Goal: Information Seeking & Learning: Learn about a topic

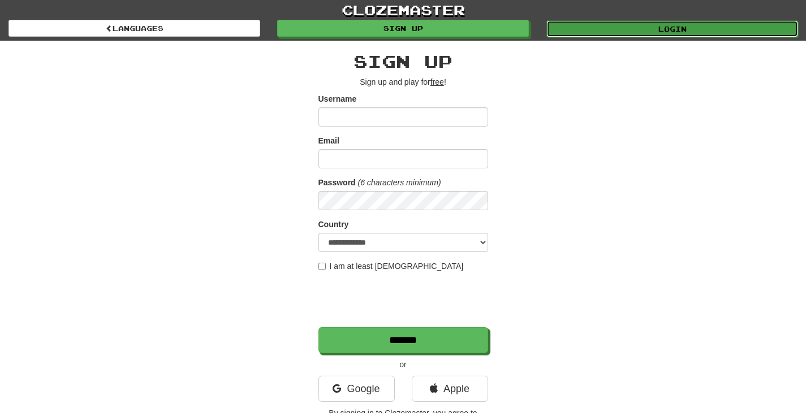
click at [638, 25] on link "Login" at bounding box center [672, 28] width 252 height 17
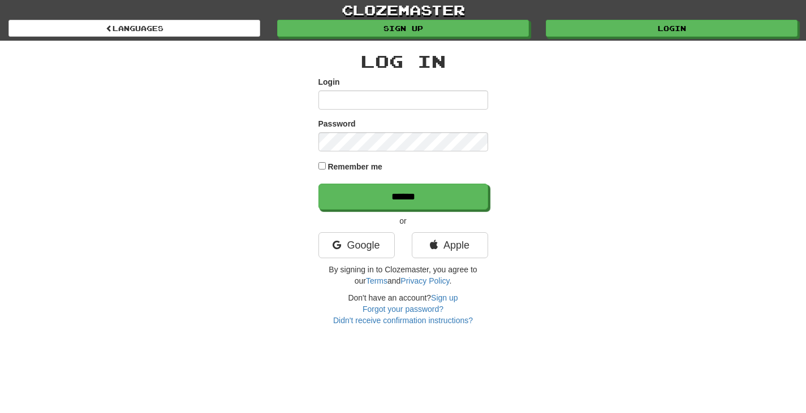
click at [420, 102] on input "Login" at bounding box center [403, 99] width 170 height 19
click at [420, 102] on input "***" at bounding box center [403, 99] width 170 height 19
type input "**********"
click at [318, 184] on input "******" at bounding box center [403, 197] width 170 height 26
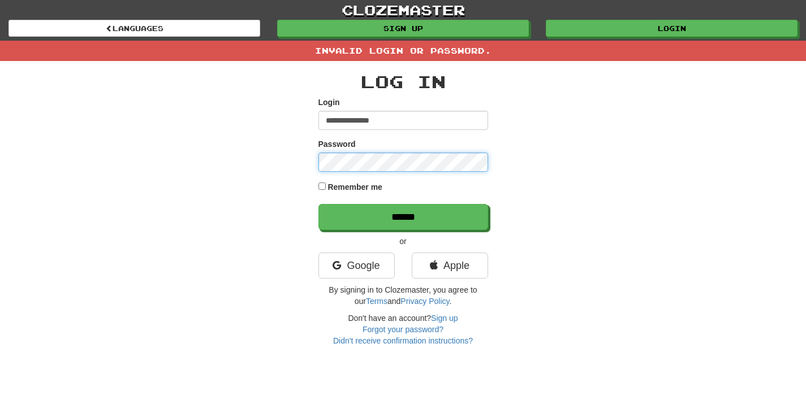
click at [318, 204] on input "******" at bounding box center [403, 217] width 170 height 26
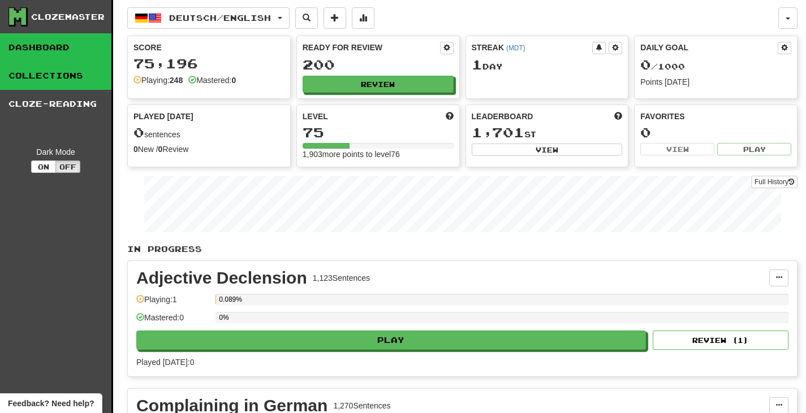
click at [41, 63] on link "Collections" at bounding box center [55, 76] width 111 height 28
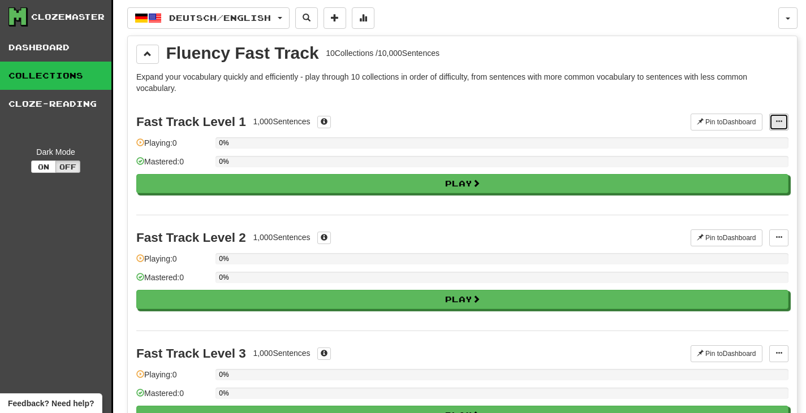
click at [783, 116] on button at bounding box center [778, 122] width 19 height 17
click at [702, 87] on p "Expand your vocabulary quickly and efficiently - play through 10 collections in…" at bounding box center [462, 82] width 652 height 23
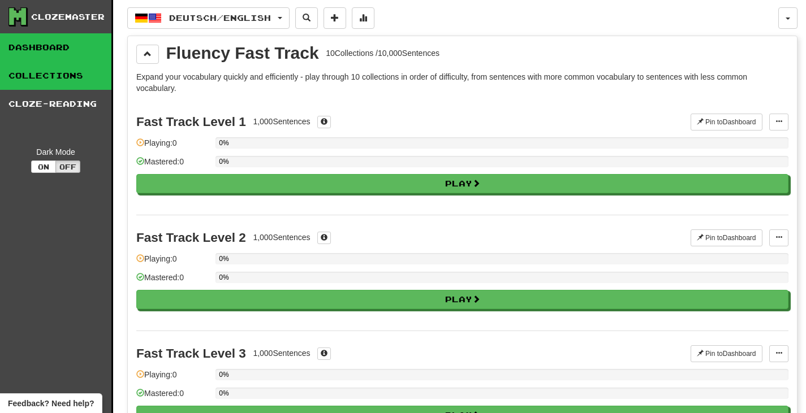
click at [60, 58] on link "Dashboard" at bounding box center [55, 47] width 111 height 28
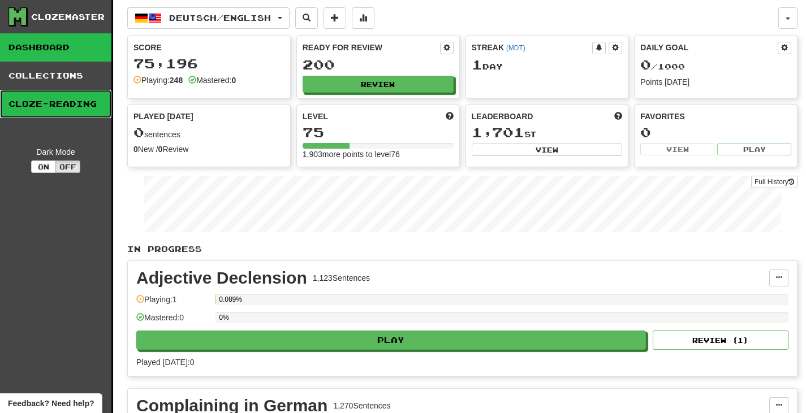
click at [76, 105] on link "Cloze-Reading" at bounding box center [55, 104] width 111 height 28
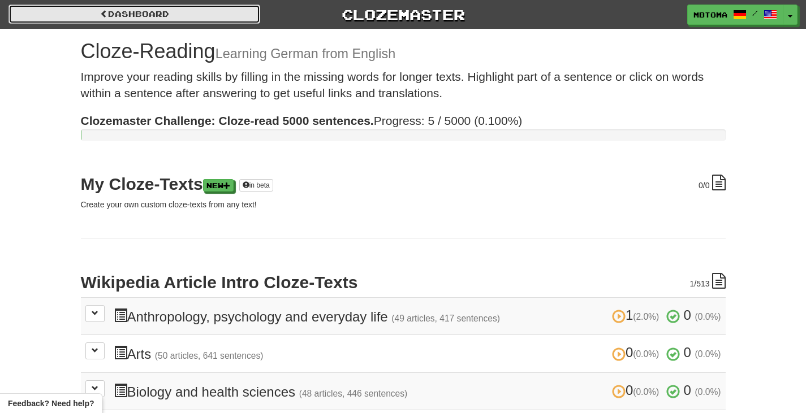
click at [82, 12] on link "Dashboard" at bounding box center [134, 14] width 252 height 19
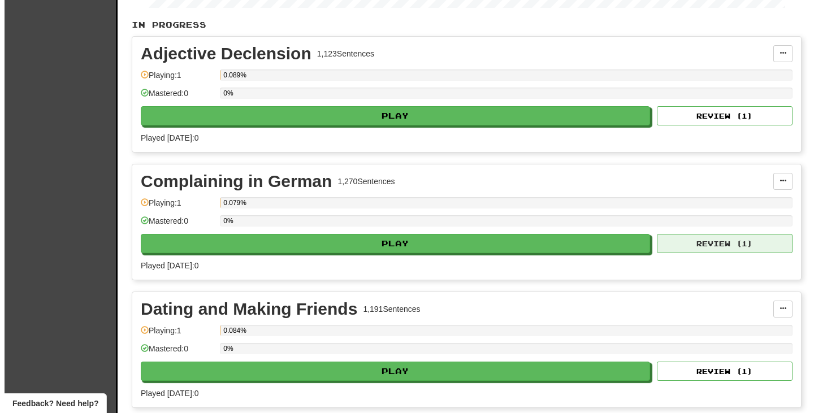
scroll to position [226, 0]
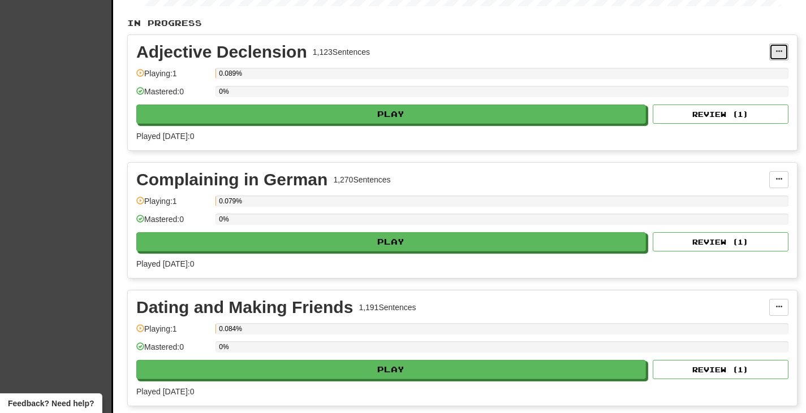
click at [777, 57] on button at bounding box center [778, 52] width 19 height 17
click at [700, 66] on link "Manage Sentences" at bounding box center [728, 72] width 117 height 15
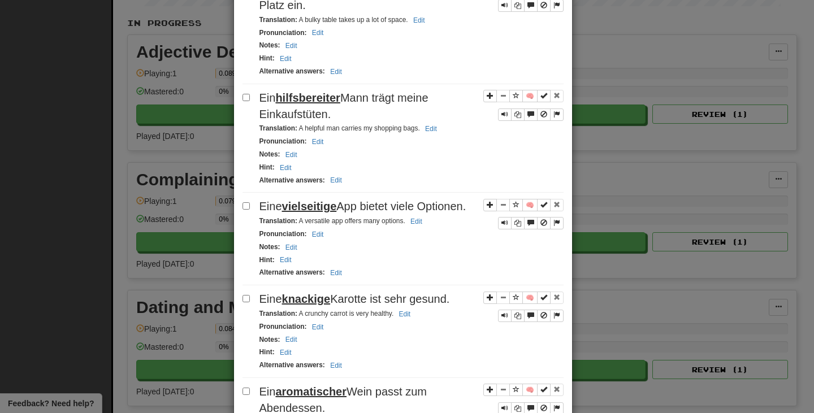
scroll to position [1696, 0]
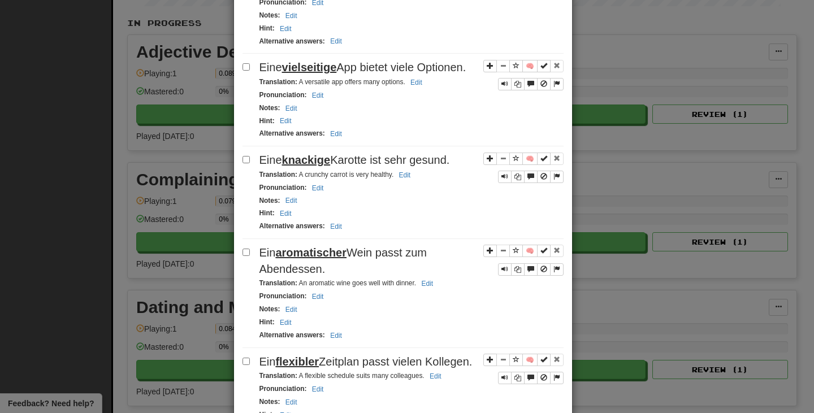
drag, startPoint x: 339, startPoint y: 233, endPoint x: 251, endPoint y: 215, distance: 89.4
click at [251, 245] on div "🧠 Ein aromatischer Wein passt zum Abendessen. Translation : An aromatic wine go…" at bounding box center [403, 296] width 321 height 103
click at [52, 228] on div "**********" at bounding box center [407, 206] width 814 height 413
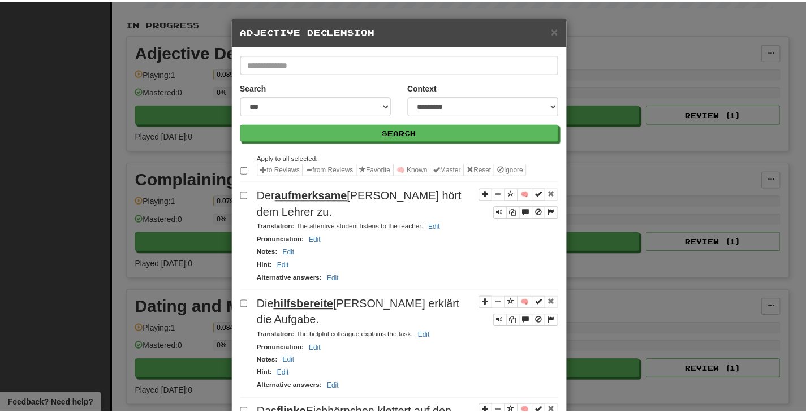
scroll to position [0, 0]
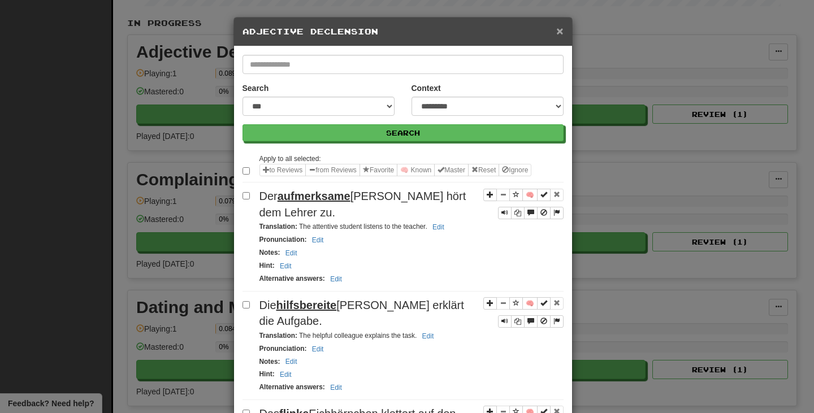
click at [557, 33] on span "×" at bounding box center [559, 30] width 7 height 13
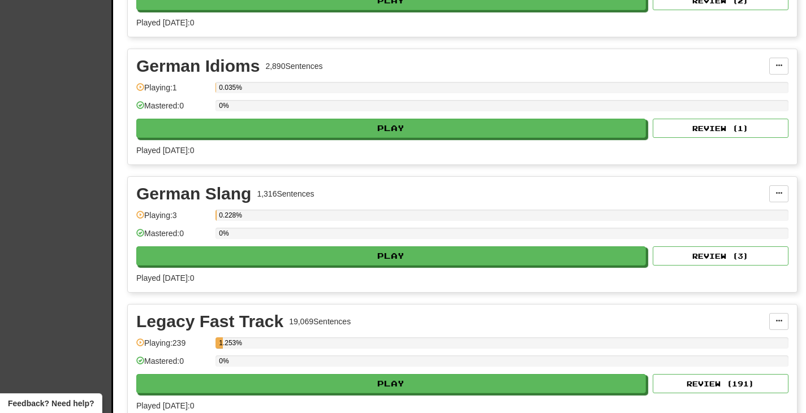
scroll to position [1169, 0]
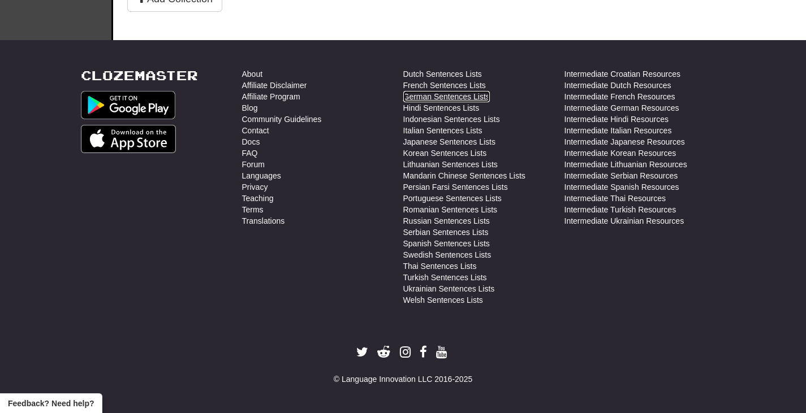
click at [450, 95] on link "German Sentences Lists" at bounding box center [446, 96] width 86 height 11
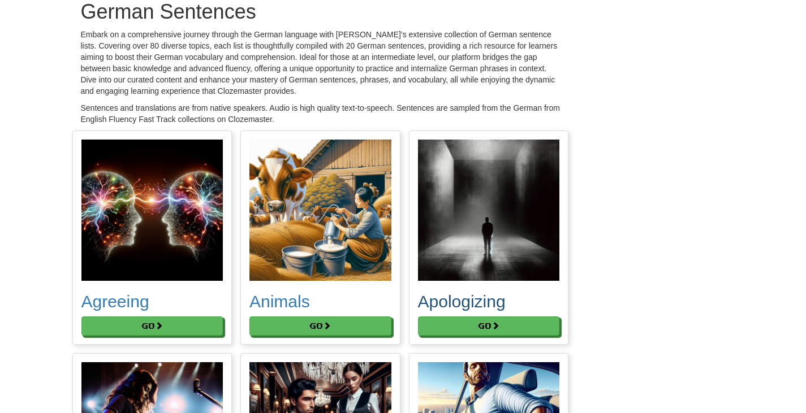
scroll to position [57, 0]
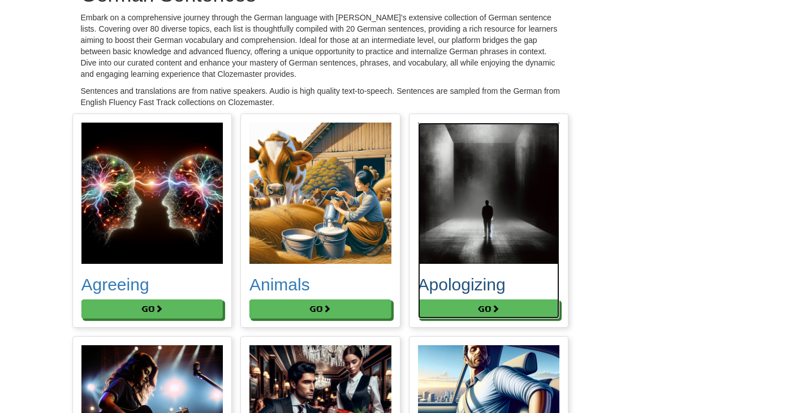
click at [505, 234] on img at bounding box center [489, 194] width 142 height 142
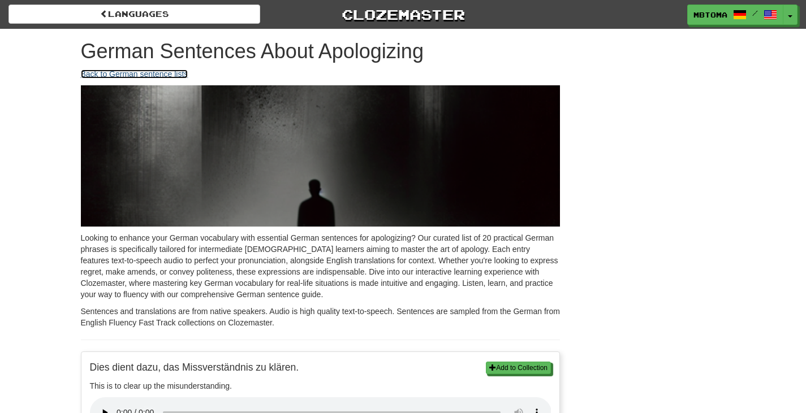
click at [93, 73] on link "Back to German sentence lists" at bounding box center [134, 74] width 107 height 9
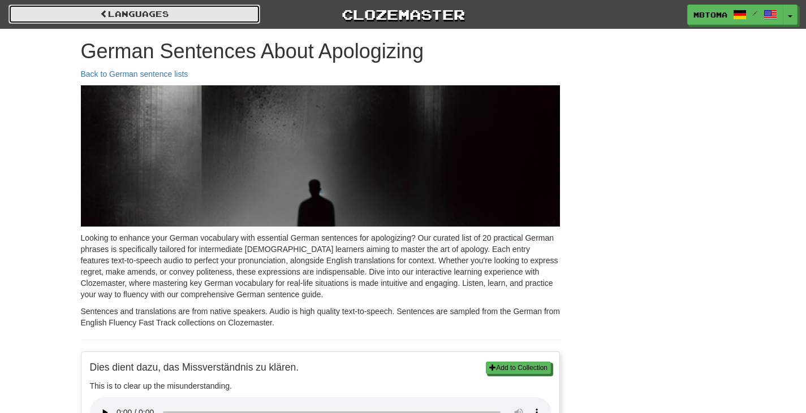
click at [162, 11] on link "Languages" at bounding box center [134, 14] width 252 height 19
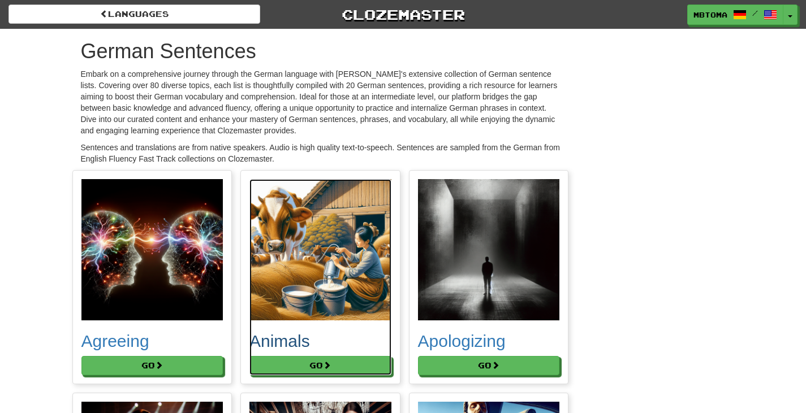
click at [315, 223] on img at bounding box center [320, 250] width 142 height 142
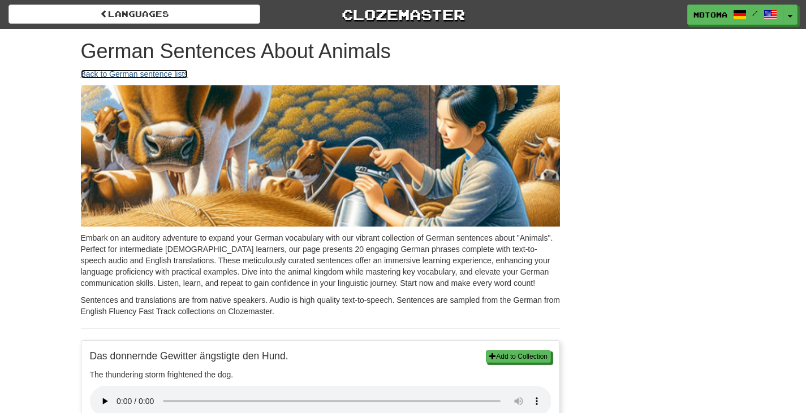
click at [140, 73] on link "Back to German sentence lists" at bounding box center [134, 74] width 107 height 9
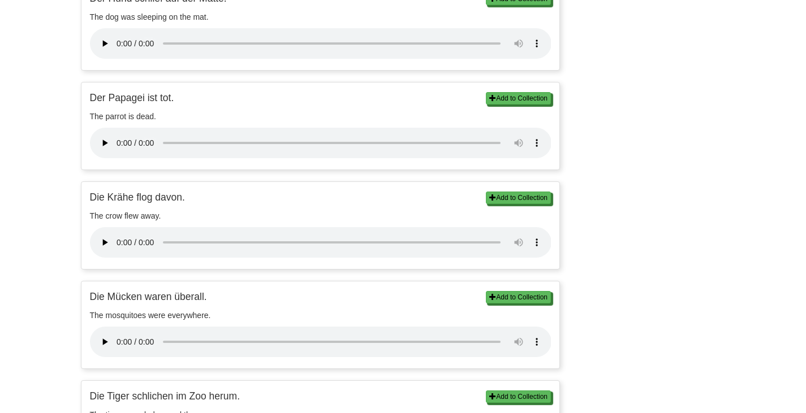
scroll to position [848, 0]
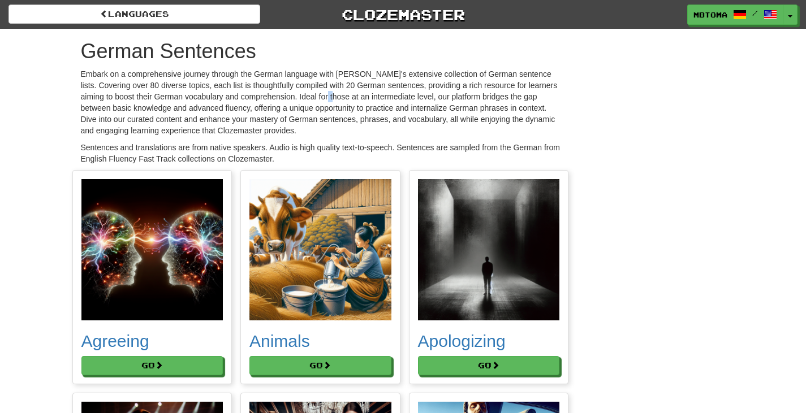
drag, startPoint x: 341, startPoint y: 94, endPoint x: 309, endPoint y: 98, distance: 32.5
click at [324, 96] on p "Embark on a comprehensive journey through the German language with [PERSON_NAME…" at bounding box center [320, 102] width 479 height 68
click at [284, 99] on p "Embark on a comprehensive journey through the German language with Clozemaster'…" at bounding box center [320, 102] width 479 height 68
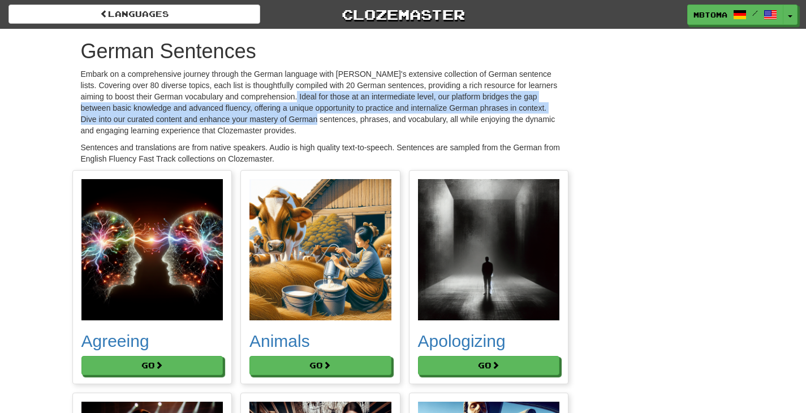
drag, startPoint x: 303, startPoint y: 97, endPoint x: 325, endPoint y: 114, distance: 28.2
click at [325, 114] on p "Embark on a comprehensive journey through the German language with Clozemaster'…" at bounding box center [320, 102] width 479 height 68
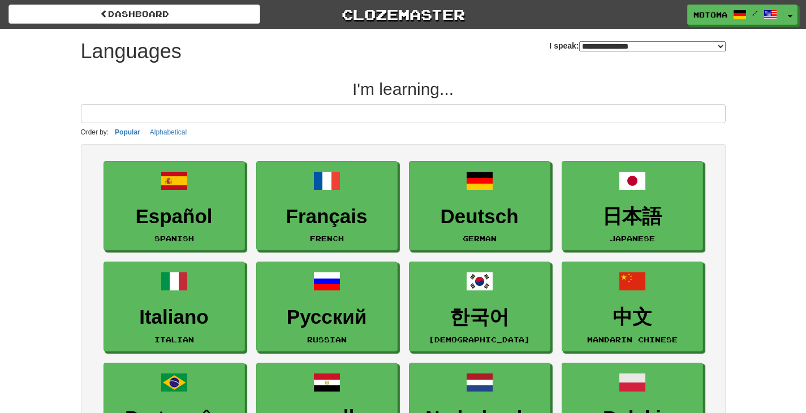
select select "*******"
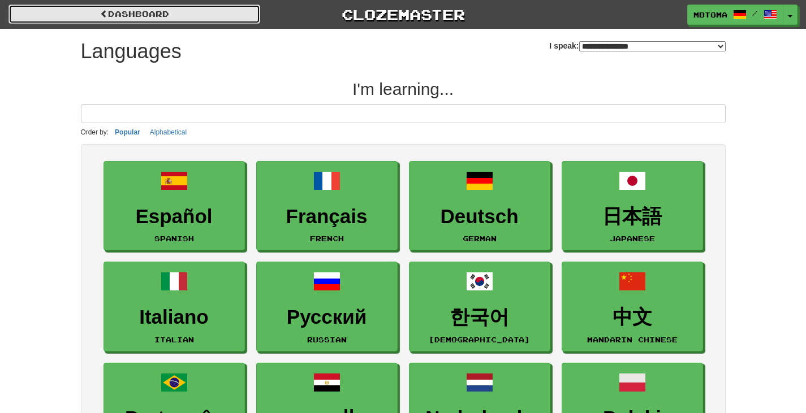
click at [136, 18] on link "dashboard" at bounding box center [134, 14] width 252 height 19
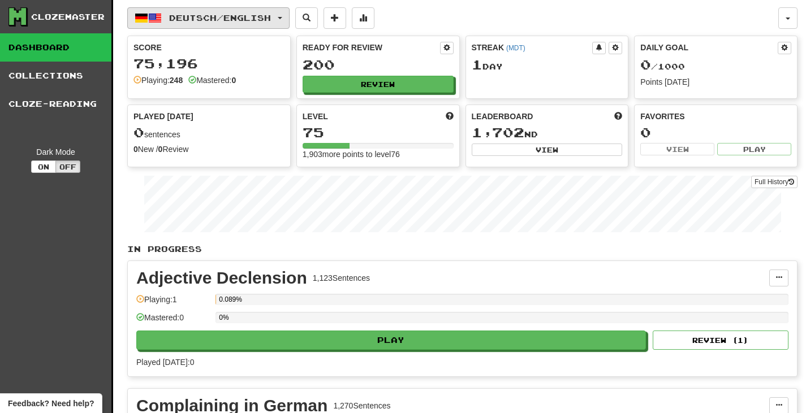
click at [245, 21] on span "Deutsch / English" at bounding box center [220, 18] width 102 height 10
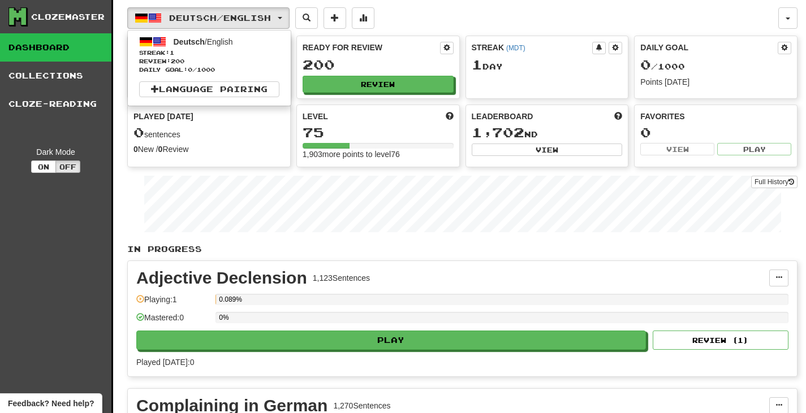
click at [493, 27] on div "Deutsch / English Deutsch / English Streak: 1 Review: 200 Daily Goal: 0 / 1000 …" at bounding box center [452, 17] width 651 height 21
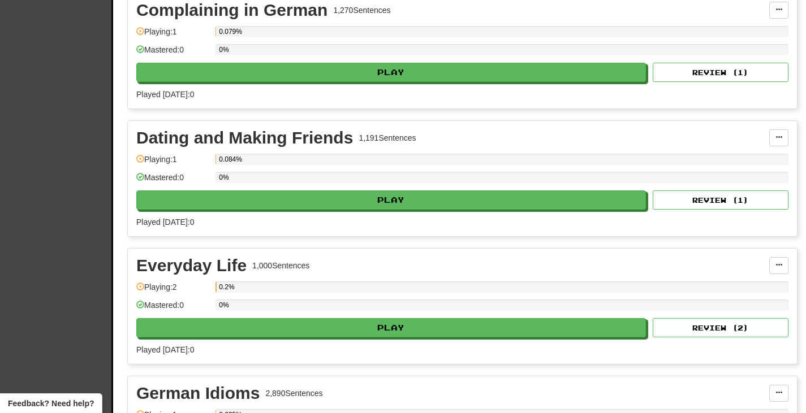
scroll to position [1169, 0]
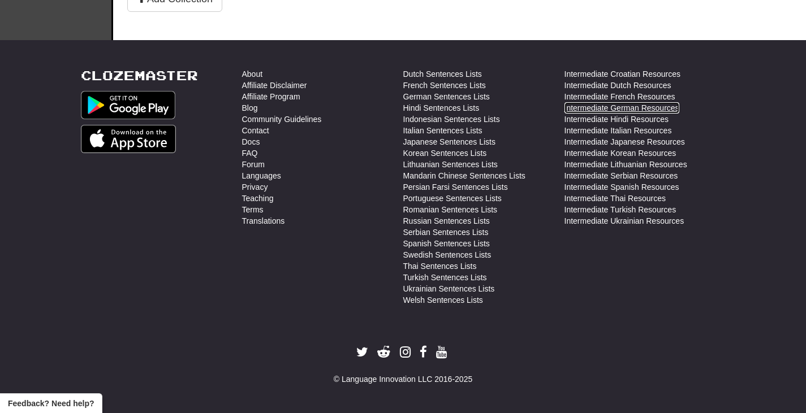
click at [615, 110] on link "Intermediate German Resources" at bounding box center [621, 107] width 115 height 11
